Goal: Task Accomplishment & Management: Manage account settings

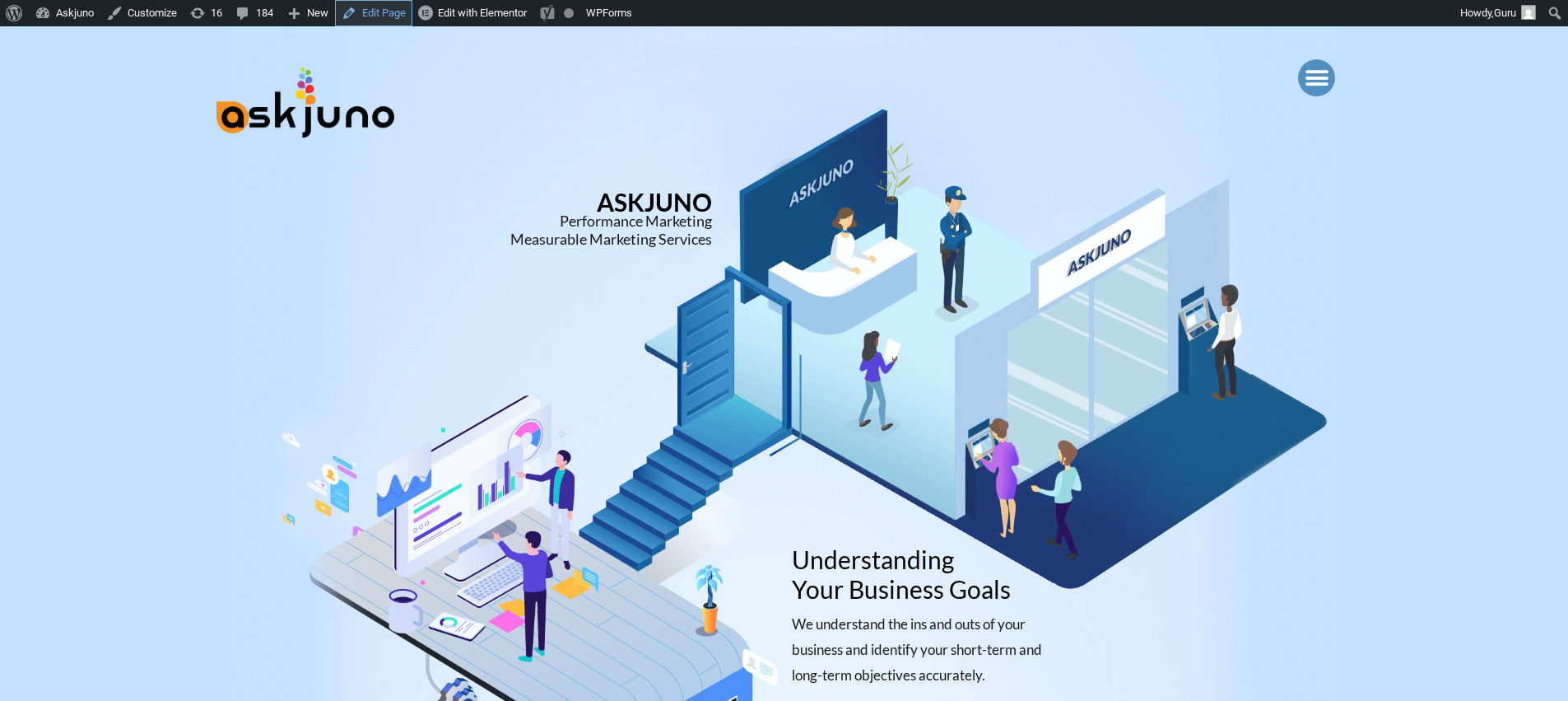
click at [350, 8] on link "Edit Page" at bounding box center [373, 13] width 77 height 27
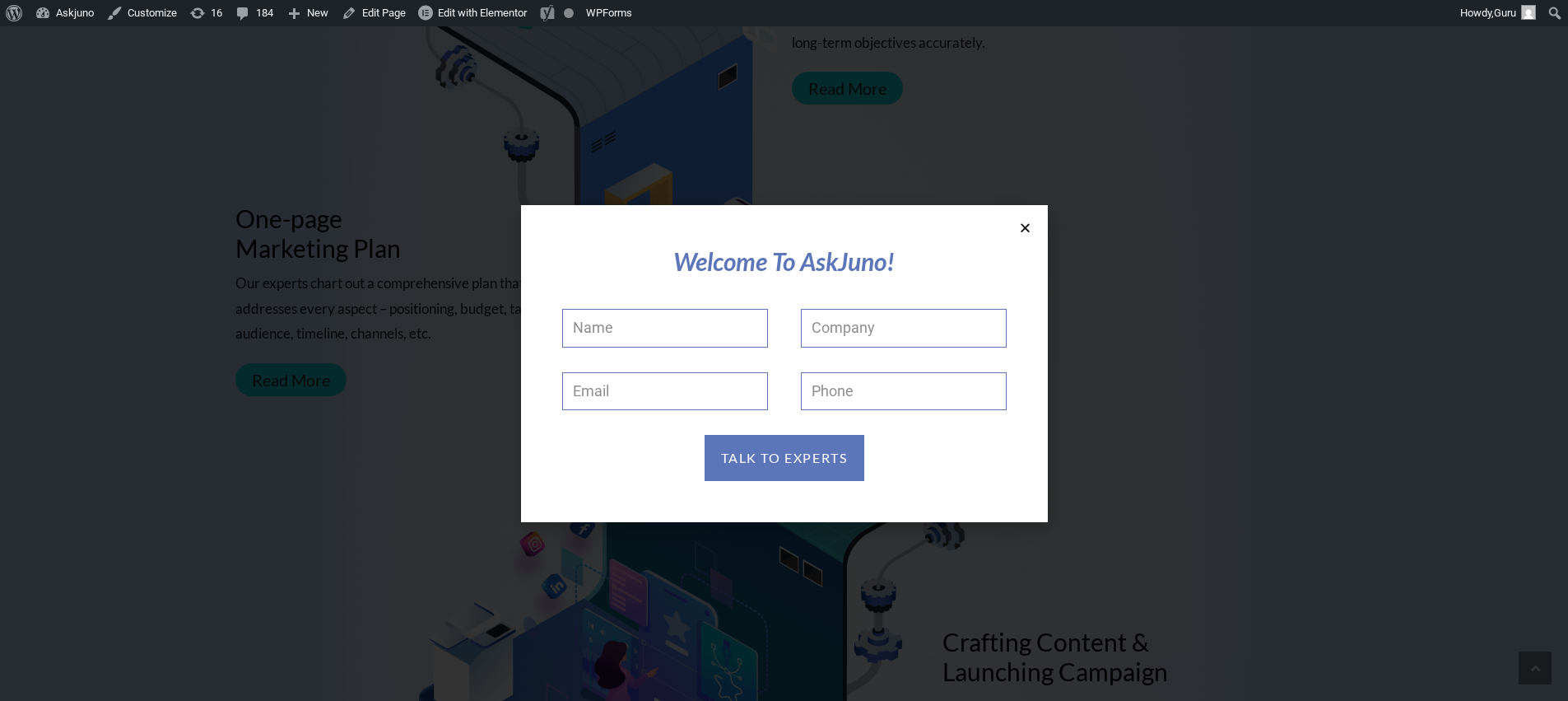
scroll to position [946, 0]
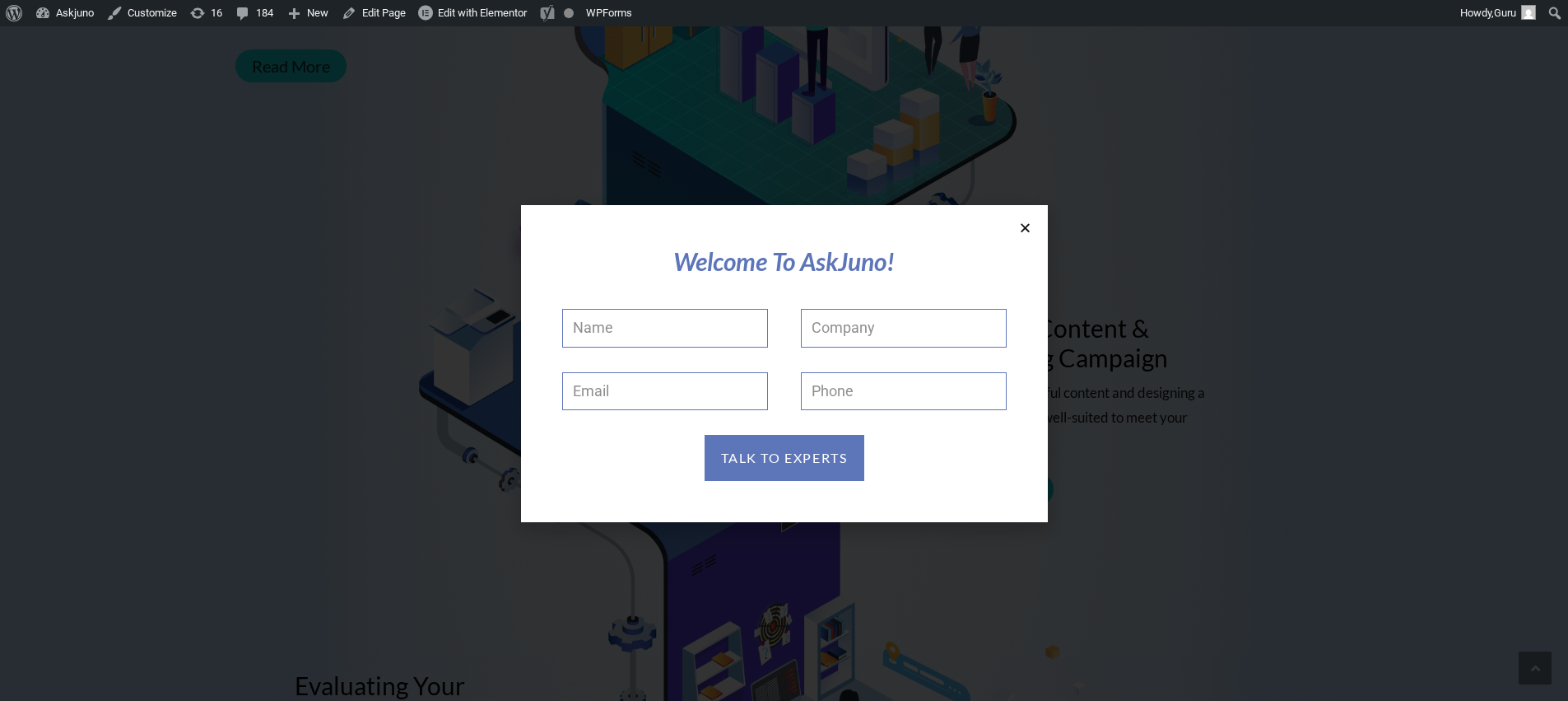
click at [1023, 229] on icon at bounding box center [1025, 227] width 12 height 12
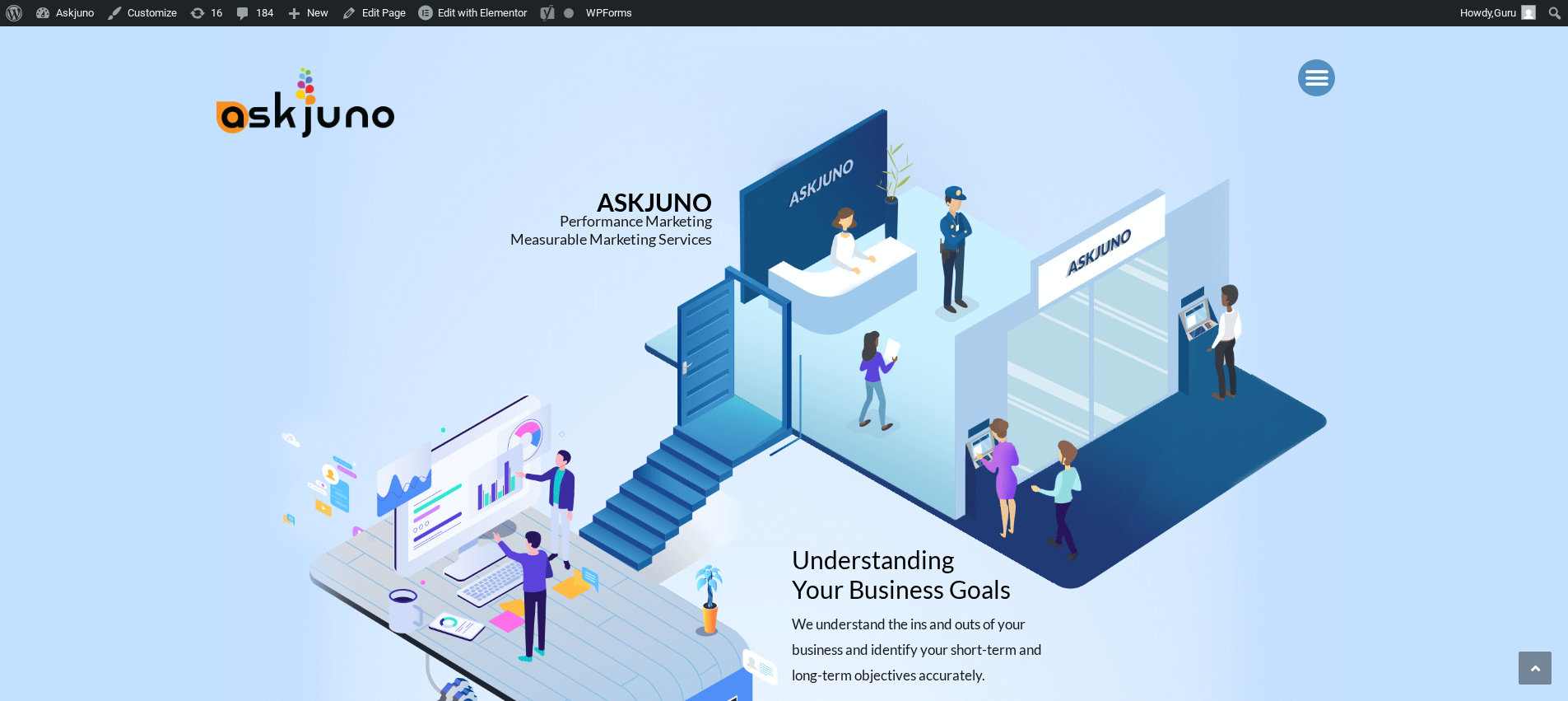
scroll to position [1620, 0]
